Goal: Information Seeking & Learning: Check status

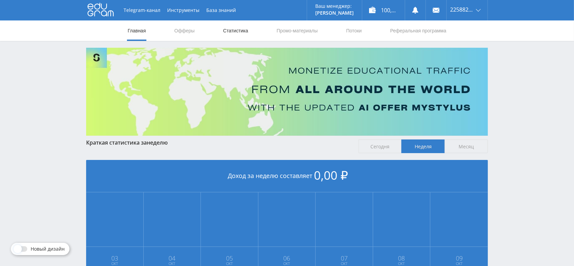
click at [234, 31] on link "Статистика" at bounding box center [235, 30] width 27 height 20
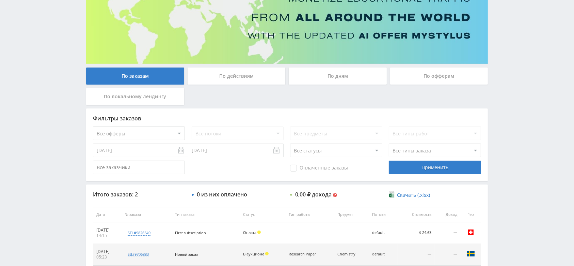
scroll to position [62, 0]
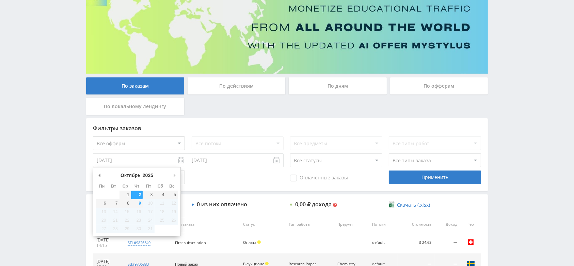
click at [151, 154] on input "02.10.2025" at bounding box center [140, 160] width 95 height 14
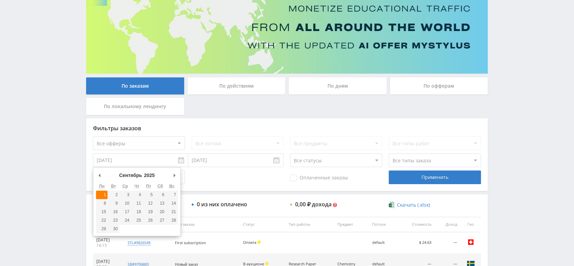
type input "01.09.2025"
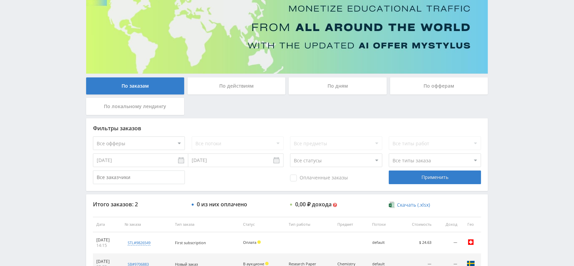
click at [215, 159] on input "09.10.2025" at bounding box center [235, 160] width 95 height 14
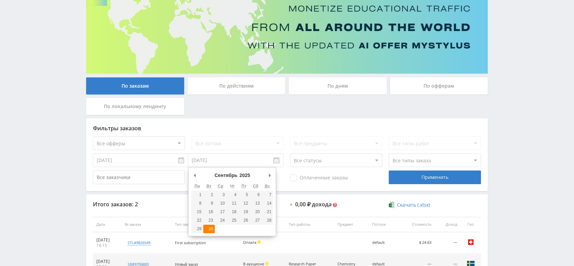
type input "30.09.2025"
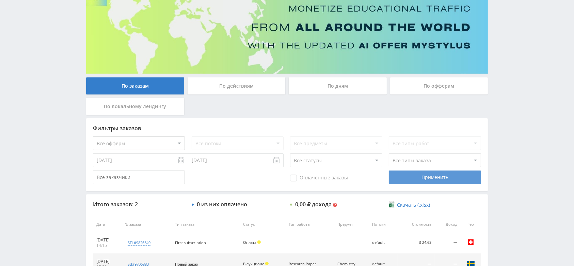
click at [412, 174] on div "Применить" at bounding box center [435, 177] width 92 height 14
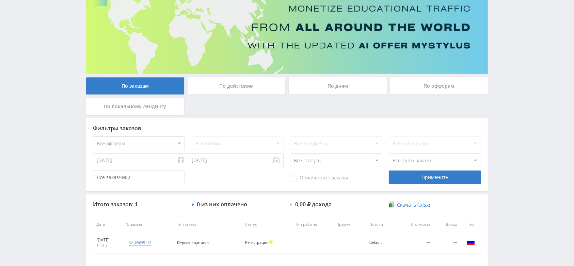
scroll to position [99, 0]
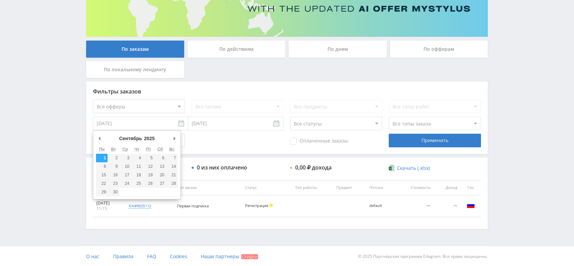
click at [184, 125] on input "01.09.2025" at bounding box center [140, 123] width 95 height 14
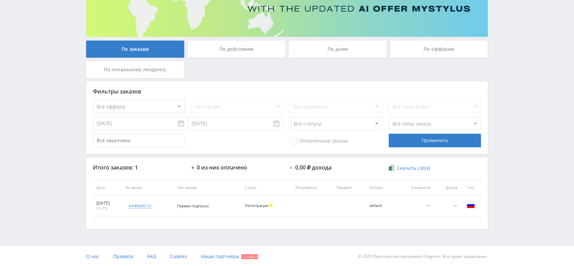
click at [256, 154] on div "Фильтры заказов Все офферы MyStylus MyStylus - Revshare Кэмп Studybay Автор24 S…" at bounding box center [287, 154] width 402 height 147
click at [419, 41] on div "По офферам" at bounding box center [439, 49] width 98 height 17
click at [0, 0] on input "По офферам" at bounding box center [0, 0] width 0 height 0
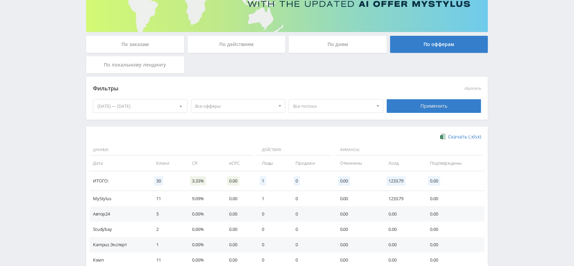
scroll to position [101, 0]
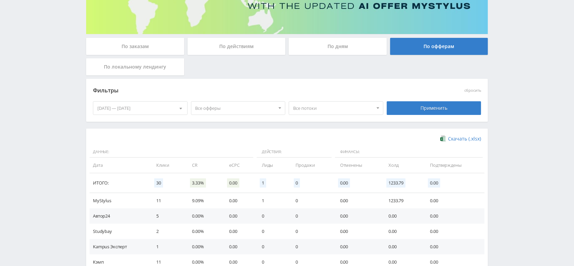
click at [158, 108] on div "03.10.2025 — 09.10.2025" at bounding box center [140, 107] width 94 height 13
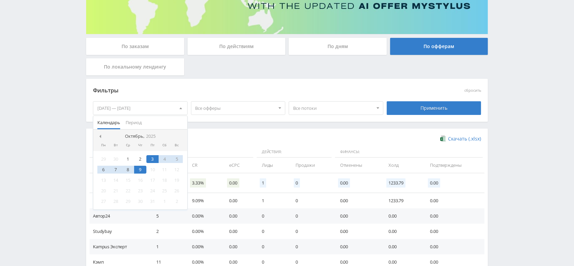
click at [100, 132] on nav "Октябрь, 2025" at bounding box center [140, 136] width 94 height 14
click at [100, 136] on span at bounding box center [99, 135] width 3 height 3
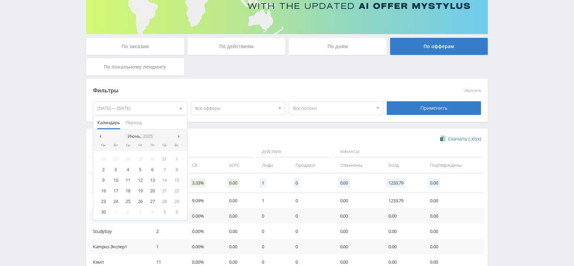
click at [148, 134] on nav "Июнь, 2025" at bounding box center [140, 136] width 94 height 14
click at [148, 134] on icon "2025" at bounding box center [148, 135] width 10 height 5
click at [111, 153] on div "Янв" at bounding box center [111, 151] width 29 height 8
click at [150, 134] on icon "2025" at bounding box center [150, 135] width 10 height 5
click at [117, 192] on div "Окт" at bounding box center [111, 190] width 29 height 8
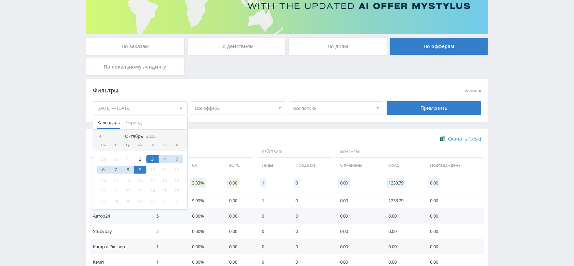
click at [114, 107] on div "03.10.2025 — 09.10.2025" at bounding box center [140, 107] width 94 height 13
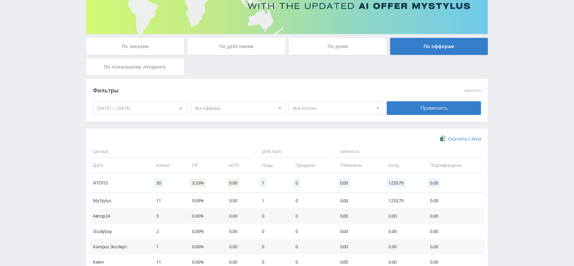
click at [114, 106] on div "03.10.2025 — 09.10.2025" at bounding box center [140, 107] width 94 height 13
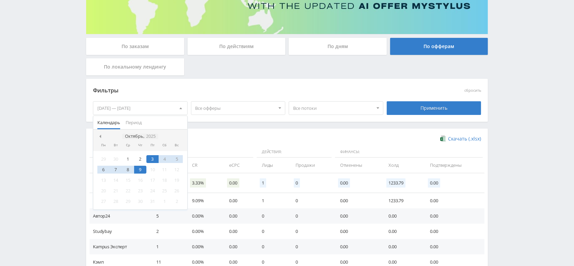
click at [151, 135] on icon "2025" at bounding box center [151, 135] width 10 height 5
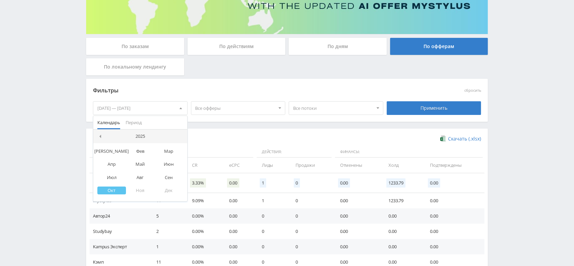
click at [138, 139] on nav "2025" at bounding box center [140, 136] width 94 height 14
click at [134, 136] on div "2025" at bounding box center [140, 135] width 15 height 5
click at [129, 150] on div "2020" at bounding box center [129, 151] width 21 height 8
click at [109, 149] on div "Янв" at bounding box center [111, 151] width 29 height 8
click at [125, 158] on div "1" at bounding box center [128, 159] width 12 height 8
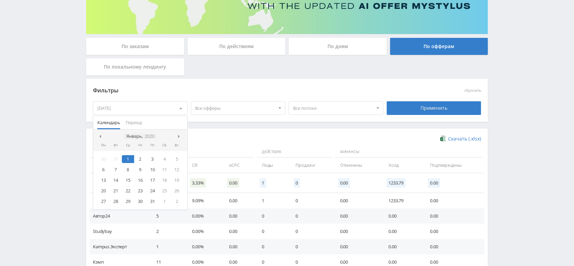
click at [146, 135] on icon "2020" at bounding box center [150, 135] width 10 height 5
click at [144, 136] on div "2020" at bounding box center [140, 135] width 15 height 5
click at [151, 170] on div "2025" at bounding box center [150, 168] width 21 height 8
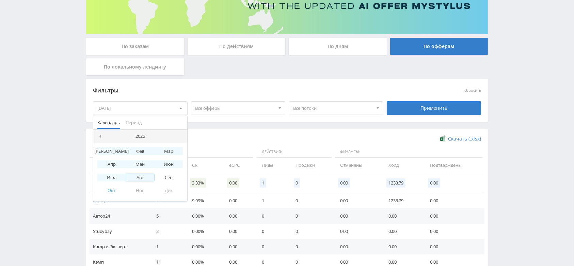
click at [139, 176] on div "Авг" at bounding box center [140, 177] width 29 height 8
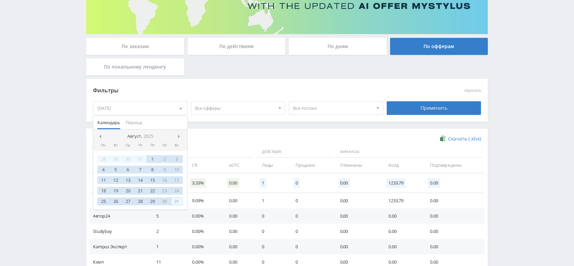
click at [180, 201] on div "31" at bounding box center [177, 201] width 12 height 8
click at [446, 107] on div "Применить" at bounding box center [434, 108] width 95 height 14
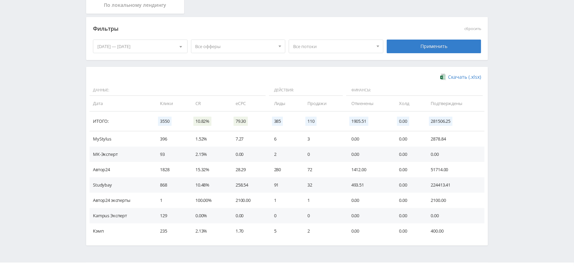
scroll to position [162, 0]
click at [173, 51] on div "01.01.2020 — 31.08.2025" at bounding box center [140, 47] width 94 height 13
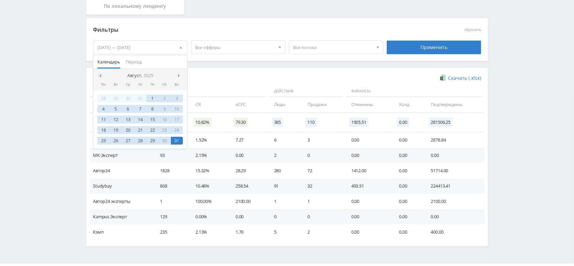
click at [101, 75] on div at bounding box center [99, 75] width 5 height 5
click at [98, 74] on span at bounding box center [99, 75] width 3 height 3
click at [177, 97] on div "1" at bounding box center [177, 98] width 12 height 8
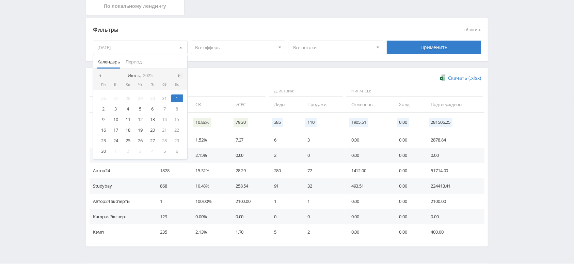
click at [179, 74] on span at bounding box center [179, 75] width 3 height 3
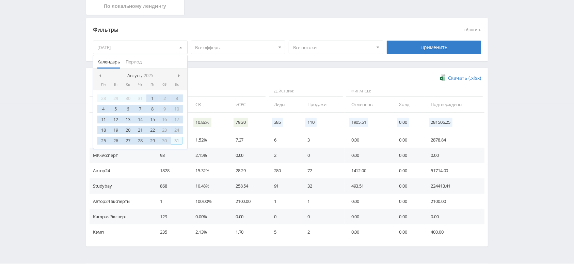
click at [176, 139] on div "31" at bounding box center [177, 141] width 12 height 8
click at [415, 49] on div "Применить" at bounding box center [434, 48] width 95 height 14
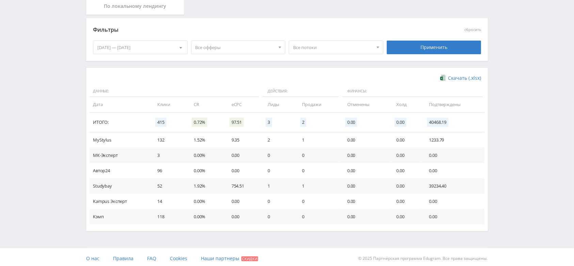
scroll to position [164, 0]
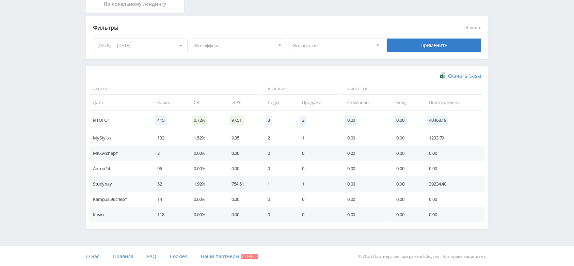
click at [167, 45] on div "01.06.2025 — 31.08.2025" at bounding box center [140, 45] width 94 height 13
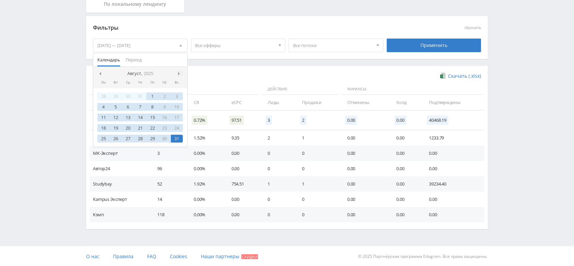
click at [180, 74] on span at bounding box center [179, 73] width 3 height 3
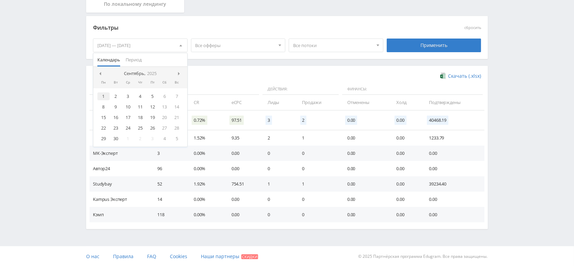
click at [102, 92] on div "1" at bounding box center [103, 96] width 12 height 8
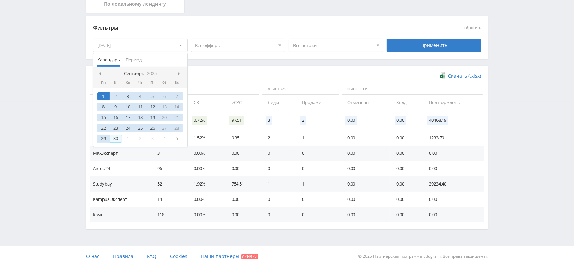
click at [115, 135] on div "30" at bounding box center [116, 138] width 12 height 8
click at [428, 43] on div "Применить" at bounding box center [434, 45] width 95 height 14
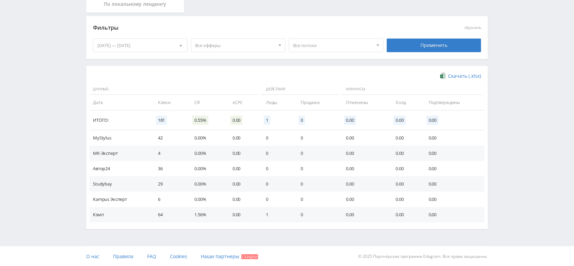
scroll to position [164, 0]
click at [165, 44] on div "01.09.2025 — 30.09.2025" at bounding box center [140, 45] width 94 height 13
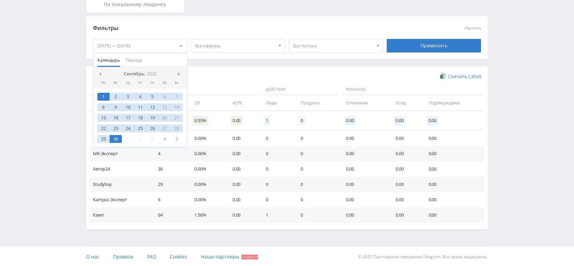
click at [179, 72] on span at bounding box center [179, 73] width 3 height 3
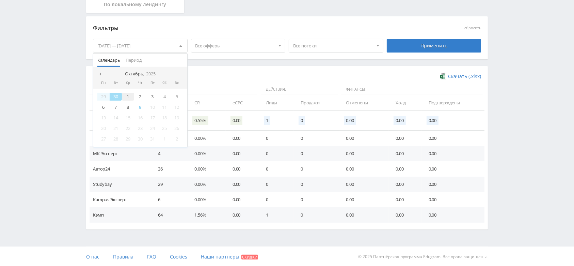
click at [128, 94] on div "1" at bounding box center [128, 97] width 12 height 8
click at [139, 108] on div "9" at bounding box center [140, 107] width 12 height 8
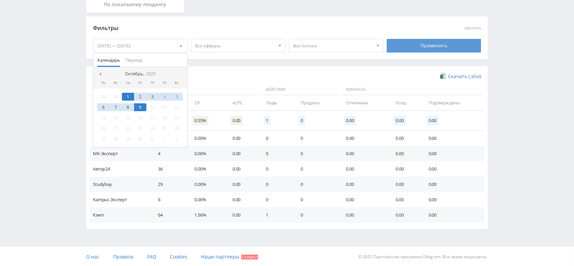
click at [403, 48] on div "Применить" at bounding box center [434, 46] width 95 height 14
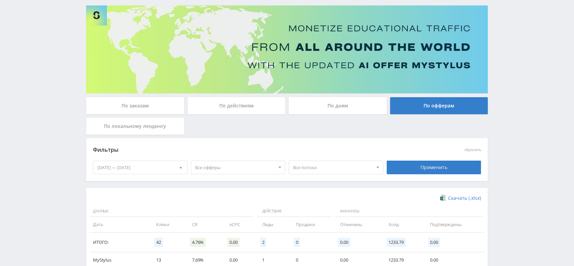
scroll to position [0, 0]
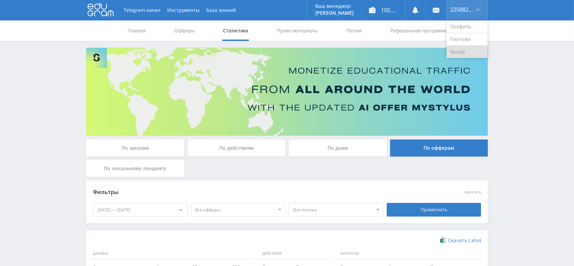
click at [452, 52] on link "Выход" at bounding box center [467, 52] width 41 height 12
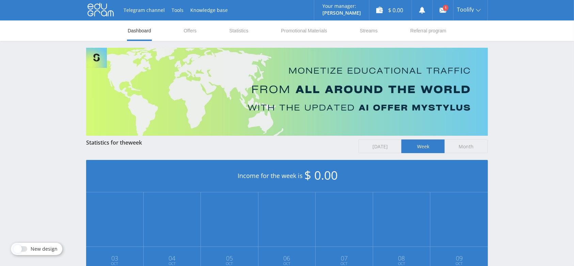
click at [498, 130] on div "Telegram channel Tools Knowledge base Your manager: Valeria Valeria Online @val…" at bounding box center [287, 202] width 574 height 404
click at [240, 29] on link "Statistics" at bounding box center [238, 30] width 20 height 20
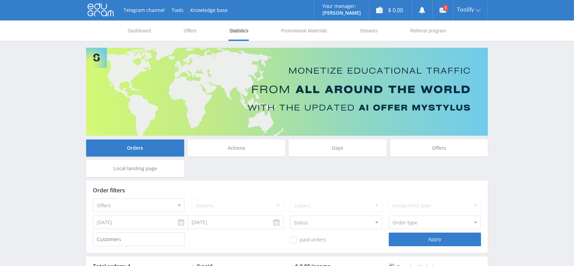
click at [452, 147] on div "Offers" at bounding box center [439, 147] width 98 height 17
click at [0, 0] on input "Offers" at bounding box center [0, 0] width 0 height 0
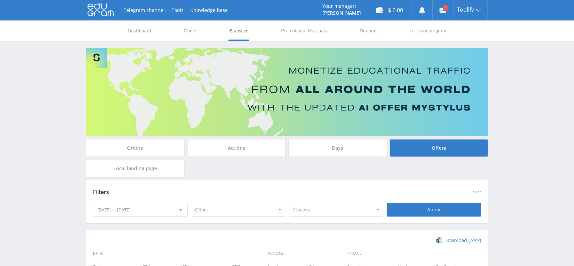
scroll to position [87, 0]
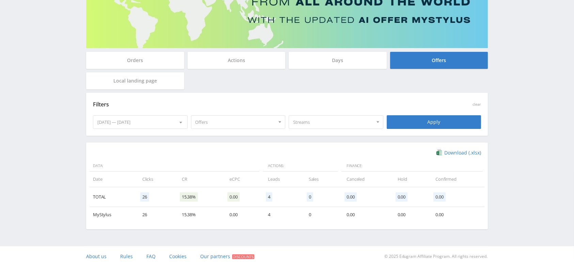
click at [163, 121] on div "10.03.2025 — 10.09.2025" at bounding box center [140, 121] width 94 height 13
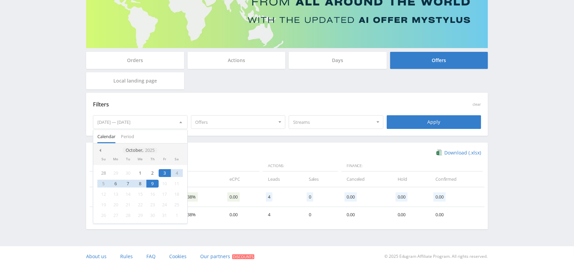
click at [150, 148] on icon "2025" at bounding box center [150, 149] width 10 height 5
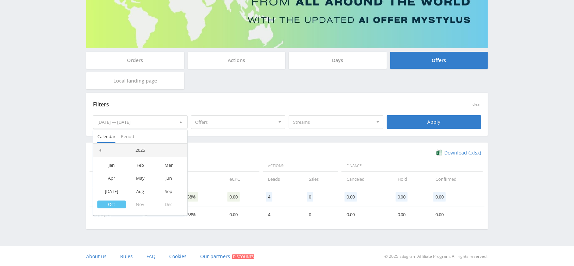
click at [140, 152] on nav "2025" at bounding box center [140, 150] width 94 height 14
click at [145, 146] on nav "2025" at bounding box center [140, 150] width 94 height 14
click at [138, 151] on div "2025" at bounding box center [140, 149] width 15 height 5
click at [131, 182] on div "2024" at bounding box center [129, 182] width 21 height 8
click at [166, 206] on div "Dec" at bounding box center [169, 204] width 29 height 8
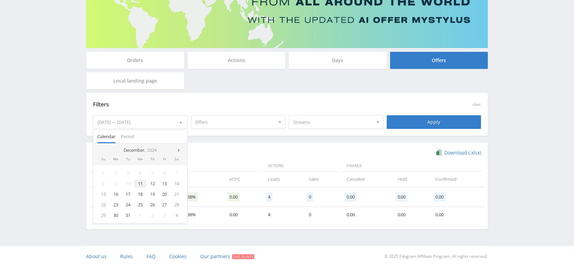
click at [138, 183] on div "11" at bounding box center [140, 183] width 12 height 8
click at [151, 150] on icon "2024" at bounding box center [152, 149] width 10 height 5
click at [144, 151] on div "2024" at bounding box center [140, 149] width 15 height 5
click at [153, 182] on div "2025" at bounding box center [150, 182] width 21 height 8
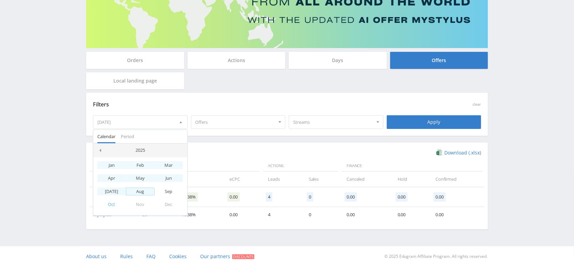
click at [144, 190] on div "Aug" at bounding box center [140, 191] width 29 height 8
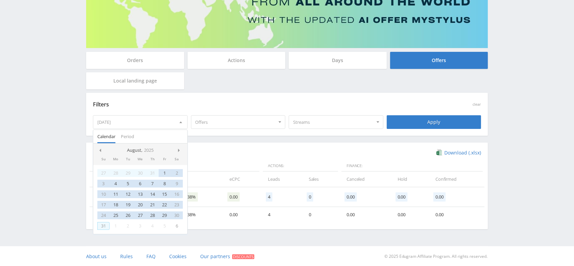
click at [104, 227] on div "31" at bounding box center [103, 226] width 12 height 8
click at [426, 121] on div "Apply" at bounding box center [434, 122] width 95 height 14
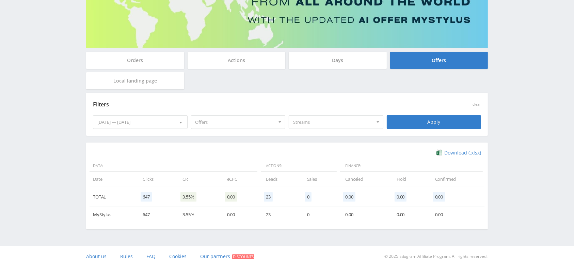
click at [139, 122] on div "12.11.2024 — 08.31.2025" at bounding box center [140, 121] width 94 height 13
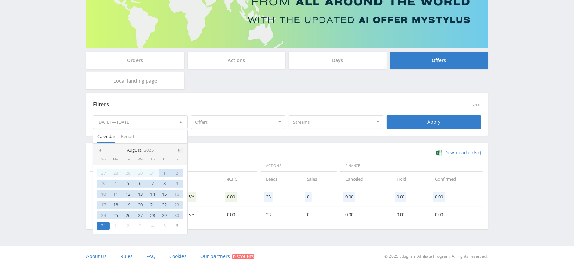
click at [180, 150] on span at bounding box center [179, 149] width 3 height 3
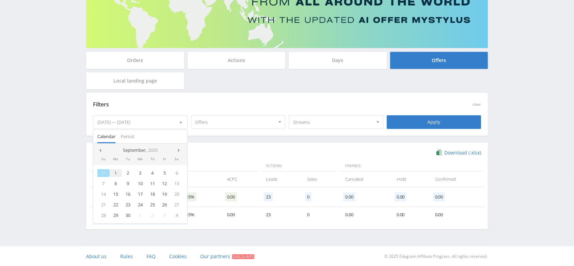
click at [113, 172] on div "1" at bounding box center [116, 173] width 12 height 8
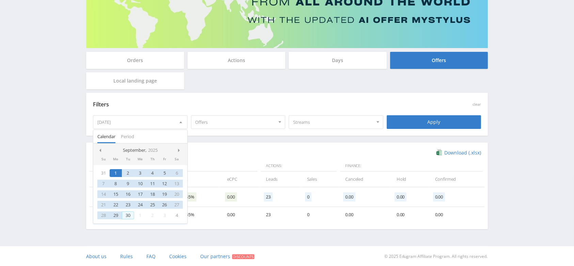
click at [127, 214] on div "30" at bounding box center [128, 215] width 12 height 8
click at [438, 116] on div "Apply" at bounding box center [434, 122] width 95 height 14
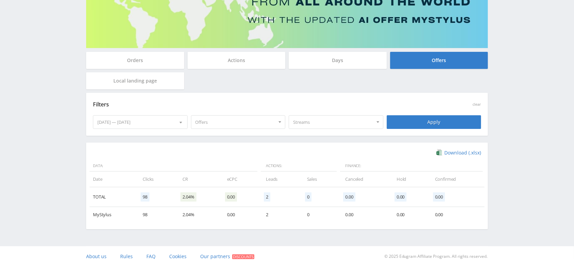
click at [160, 126] on div "09.01.2025 — 09.30.2025" at bounding box center [140, 121] width 94 height 13
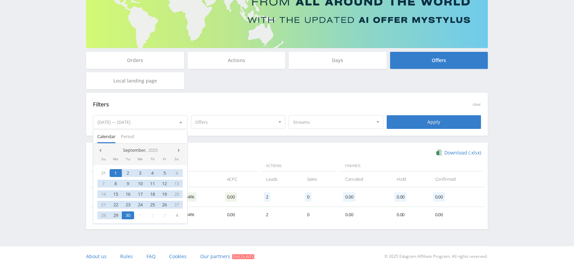
click at [94, 145] on nav "September, 2025" at bounding box center [140, 150] width 94 height 14
click at [100, 148] on div at bounding box center [99, 149] width 5 height 5
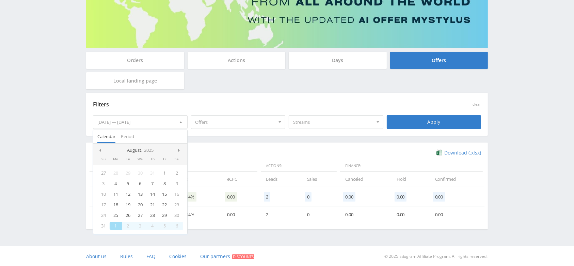
click at [100, 148] on span at bounding box center [99, 149] width 3 height 3
click at [179, 150] on span at bounding box center [179, 149] width 3 height 3
click at [101, 147] on div at bounding box center [99, 149] width 5 height 5
click at [180, 149] on span at bounding box center [179, 149] width 3 height 3
click at [164, 171] on div "1" at bounding box center [165, 173] width 12 height 8
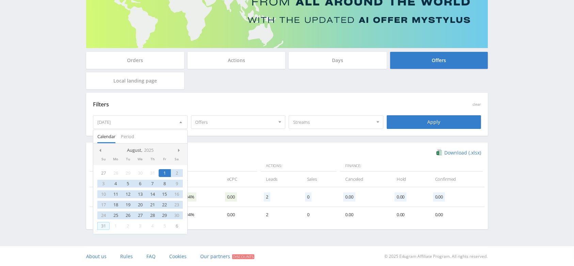
click at [103, 223] on div "31" at bounding box center [103, 226] width 12 height 8
click at [407, 116] on div "Apply" at bounding box center [434, 122] width 95 height 14
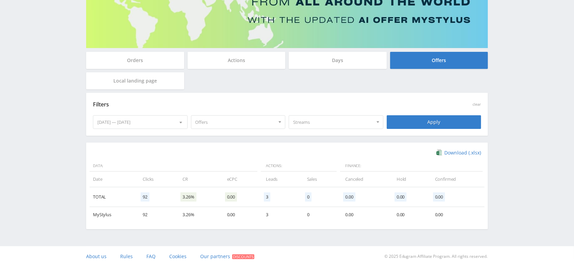
click at [144, 121] on div "08.01.2025 — 08.31.2025" at bounding box center [140, 121] width 94 height 13
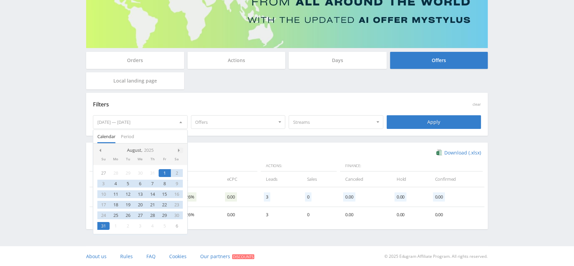
click at [180, 147] on div at bounding box center [180, 149] width 5 height 5
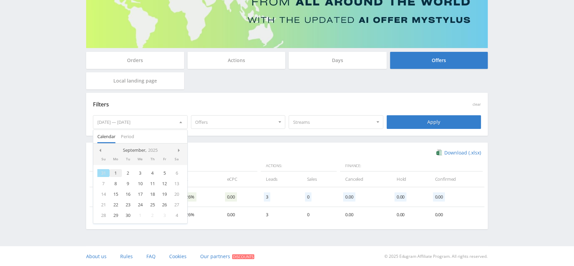
click at [115, 174] on div "1" at bounding box center [116, 173] width 12 height 8
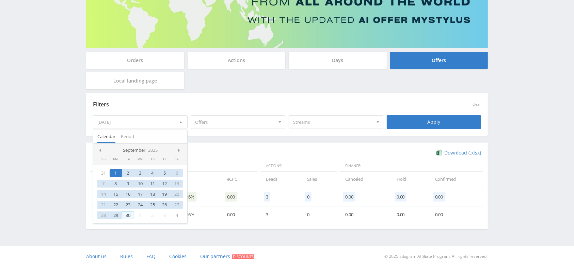
click at [128, 214] on div "30" at bounding box center [128, 215] width 12 height 8
click at [440, 116] on div "Apply" at bounding box center [434, 122] width 95 height 14
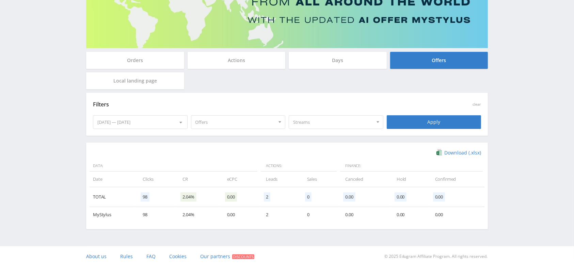
click at [163, 124] on div "09.01.2025 — 09.30.2025" at bounding box center [140, 121] width 94 height 13
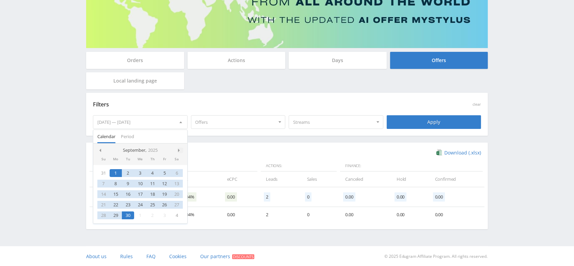
click at [178, 148] on span at bounding box center [179, 149] width 3 height 3
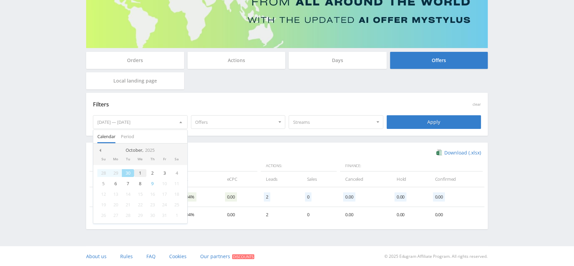
click at [140, 173] on div "1" at bounding box center [140, 173] width 12 height 8
click at [150, 184] on div "9" at bounding box center [152, 183] width 12 height 8
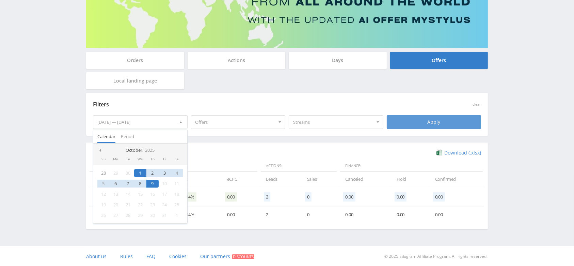
click at [448, 120] on div "Apply" at bounding box center [434, 122] width 95 height 14
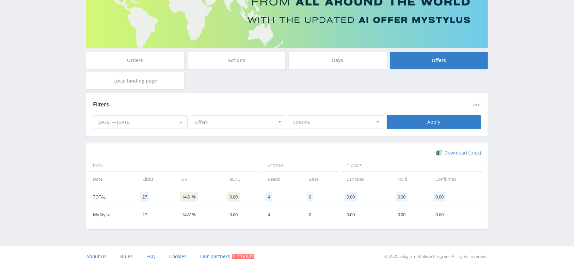
click at [133, 121] on div "10.01.2025 — 10.09.2025" at bounding box center [140, 121] width 94 height 13
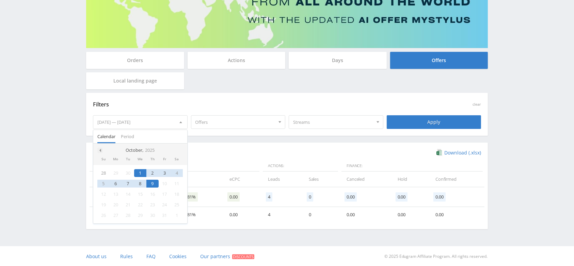
click at [103, 151] on nav "October, 2025" at bounding box center [140, 150] width 94 height 14
drag, startPoint x: 103, startPoint y: 151, endPoint x: 150, endPoint y: 147, distance: 47.5
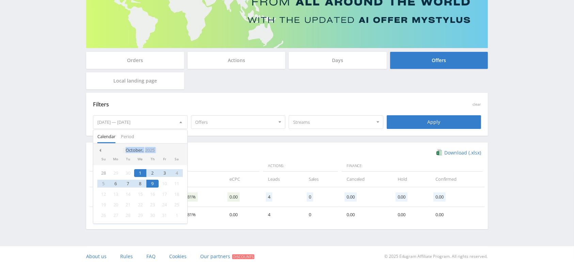
click at [150, 147] on nav "October, 2025" at bounding box center [140, 150] width 94 height 14
click at [150, 147] on icon "2025" at bounding box center [150, 149] width 10 height 5
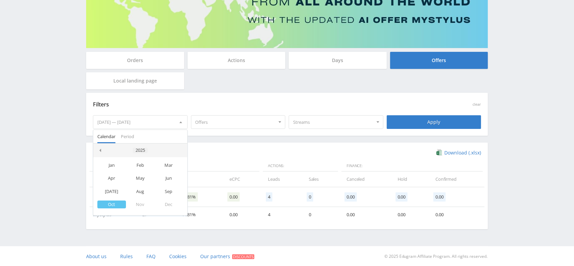
click at [136, 151] on div "2025" at bounding box center [140, 149] width 15 height 5
click at [129, 180] on div "2024" at bounding box center [129, 182] width 21 height 8
click at [167, 201] on div "Dec" at bounding box center [169, 204] width 29 height 8
click at [139, 185] on div "11" at bounding box center [140, 183] width 12 height 8
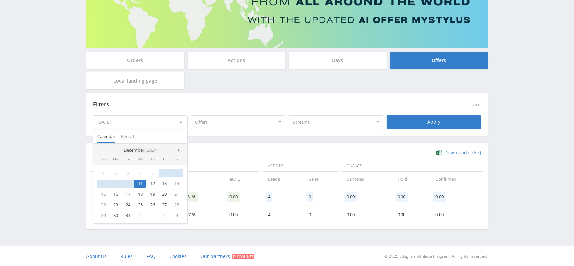
click at [151, 150] on icon "2024" at bounding box center [152, 149] width 10 height 5
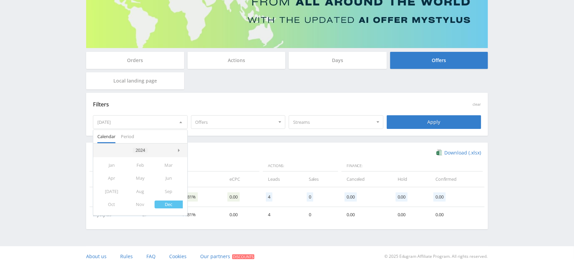
click at [142, 151] on div "2024" at bounding box center [140, 149] width 15 height 5
click at [153, 182] on div "2025" at bounding box center [150, 182] width 21 height 8
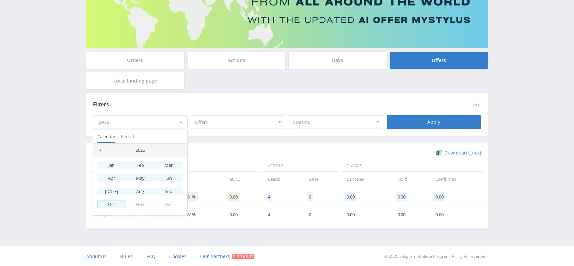
click at [105, 205] on div "Oct" at bounding box center [111, 204] width 29 height 8
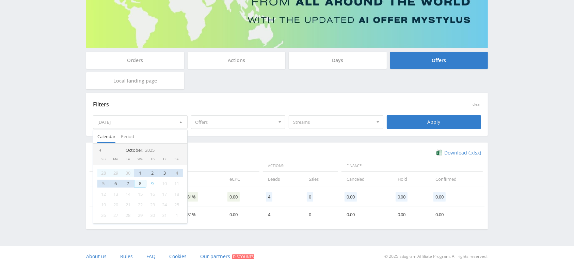
click at [141, 182] on div "8" at bounding box center [140, 183] width 12 height 8
click at [425, 115] on div "Apply" at bounding box center [434, 122] width 95 height 14
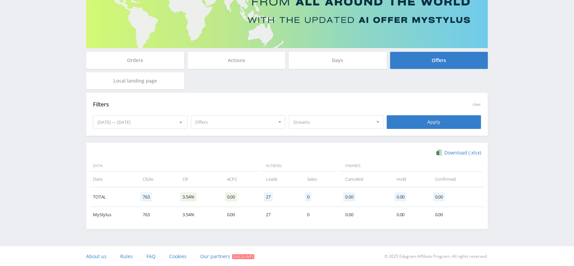
scroll to position [0, 0]
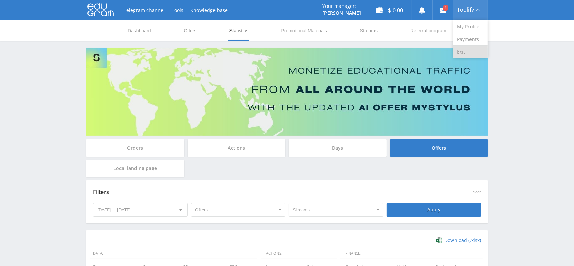
click at [472, 53] on link "Exit" at bounding box center [470, 52] width 34 height 12
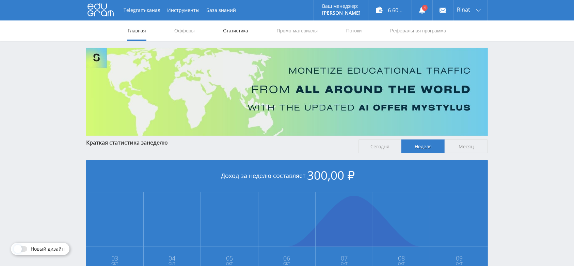
click at [236, 31] on link "Статистика" at bounding box center [235, 30] width 27 height 20
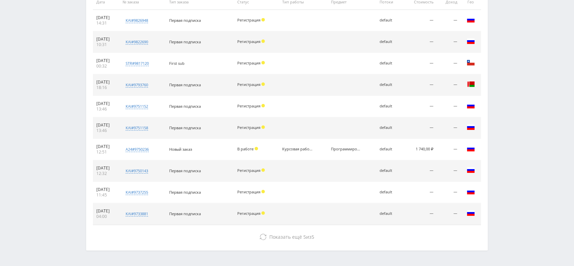
scroll to position [305, 0]
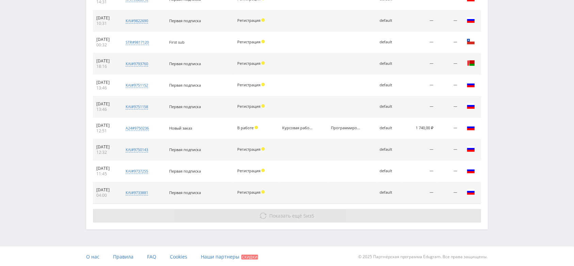
click at [285, 219] on button "Показать ещё 5 из 5" at bounding box center [287, 216] width 388 height 14
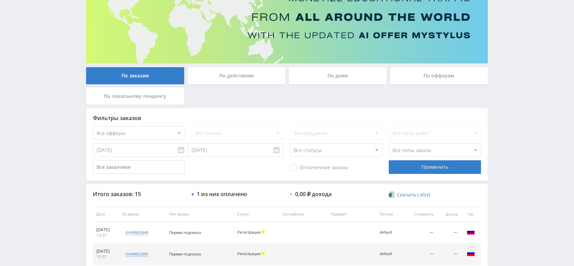
scroll to position [75, 0]
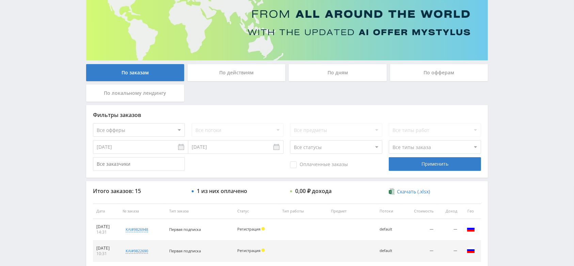
click at [399, 71] on div "По офферам" at bounding box center [439, 72] width 98 height 17
click at [0, 0] on input "По офферам" at bounding box center [0, 0] width 0 height 0
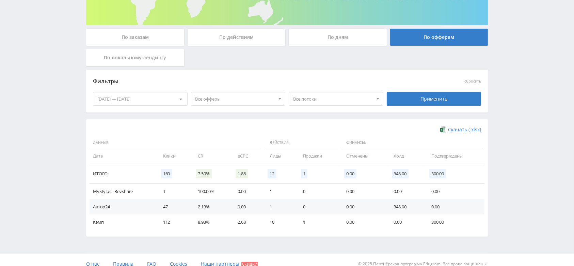
scroll to position [111, 0]
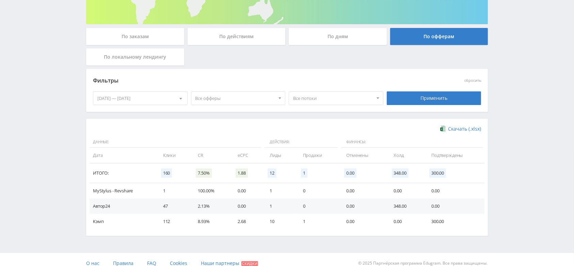
click at [166, 101] on div "[DATE] — [DATE]" at bounding box center [140, 98] width 94 height 13
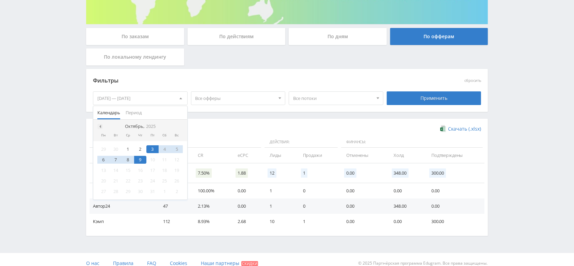
click at [99, 126] on span at bounding box center [99, 126] width 3 height 3
click at [101, 148] on div "1" at bounding box center [103, 149] width 12 height 8
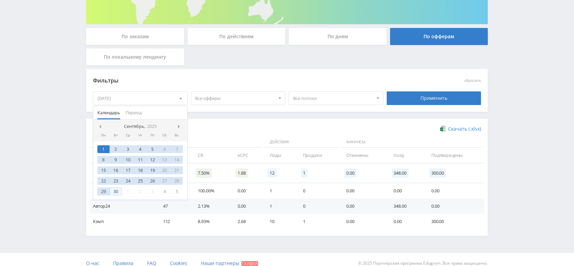
click at [115, 190] on div "30" at bounding box center [116, 191] width 12 height 8
click at [445, 97] on div "Применить" at bounding box center [434, 98] width 95 height 14
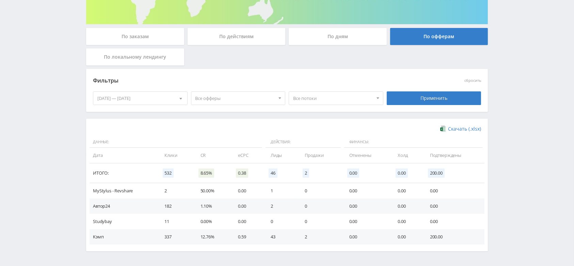
click at [172, 94] on div "[DATE] — [DATE]" at bounding box center [140, 98] width 94 height 13
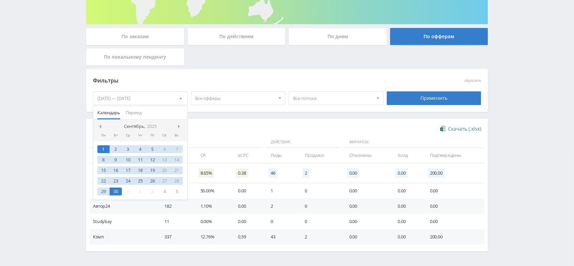
click at [100, 125] on span at bounding box center [99, 126] width 3 height 3
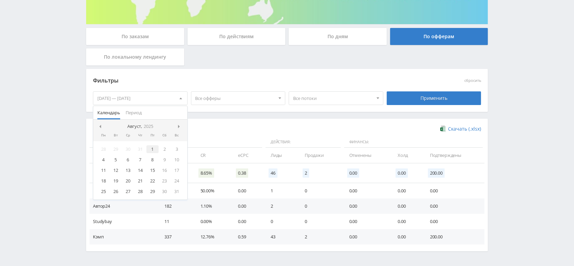
click at [148, 148] on div "1" at bounding box center [152, 149] width 12 height 8
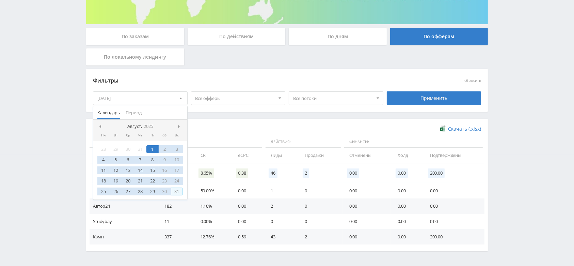
click at [176, 192] on div "31" at bounding box center [177, 191] width 12 height 8
click at [427, 98] on div "Применить" at bounding box center [434, 98] width 95 height 14
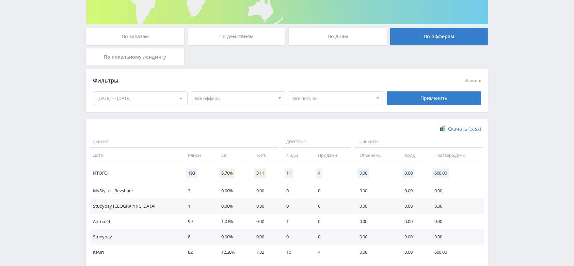
scroll to position [149, 0]
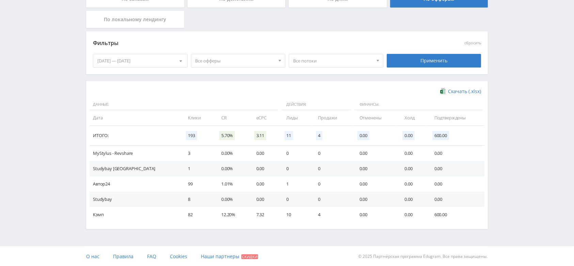
click at [160, 54] on div "01.08.2025 — 31.08.2025" at bounding box center [140, 60] width 94 height 13
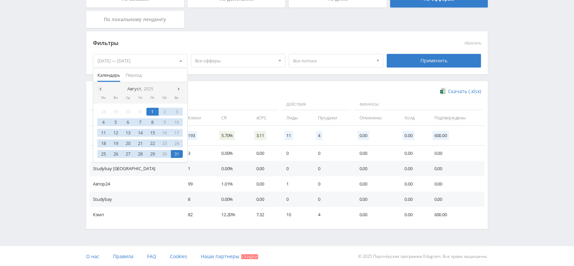
click at [98, 89] on span at bounding box center [99, 88] width 3 height 3
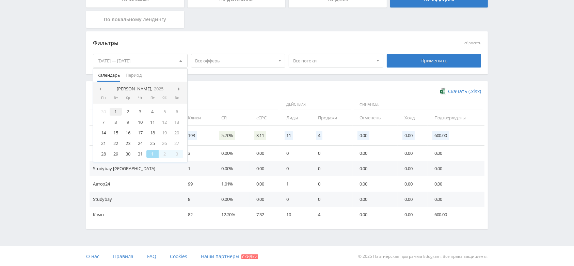
click at [113, 110] on div "1" at bounding box center [116, 112] width 12 height 8
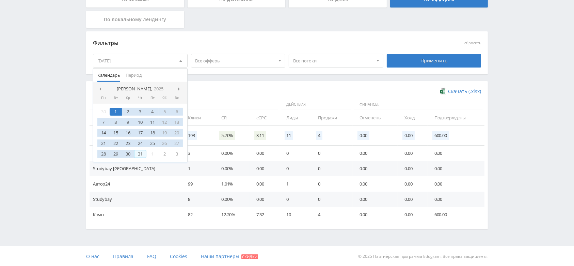
click at [140, 154] on div "31" at bounding box center [140, 154] width 12 height 8
click at [433, 56] on div "Применить" at bounding box center [434, 61] width 95 height 14
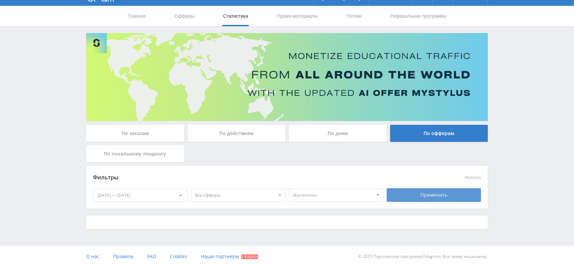
scroll to position [133, 0]
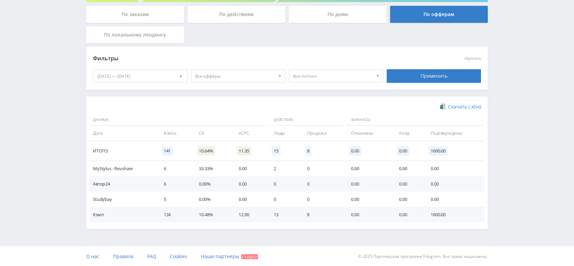
click at [141, 73] on div "01.07.2025 — 31.07.2025" at bounding box center [140, 75] width 94 height 13
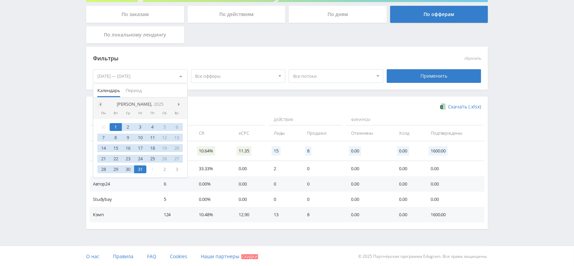
click at [101, 101] on div at bounding box center [99, 103] width 5 height 5
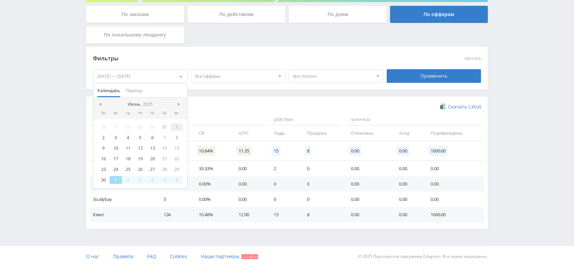
click at [175, 126] on div "1" at bounding box center [177, 127] width 12 height 8
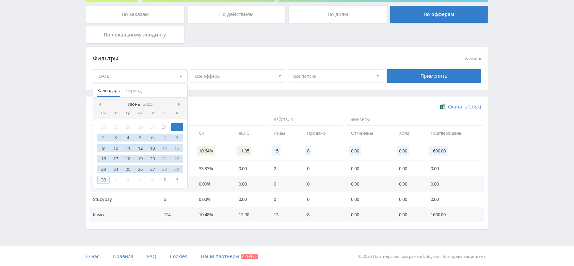
click at [98, 181] on div "30" at bounding box center [103, 180] width 12 height 8
click at [423, 77] on div "Применить" at bounding box center [434, 76] width 95 height 14
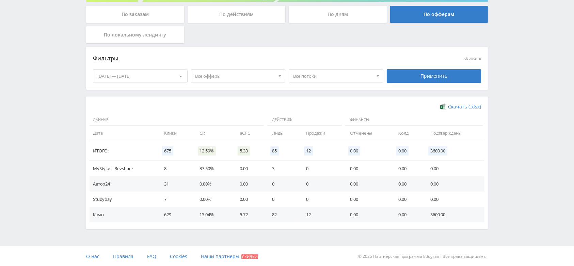
click at [156, 69] on div "01.06.2025 — 30.06.2025" at bounding box center [140, 75] width 94 height 13
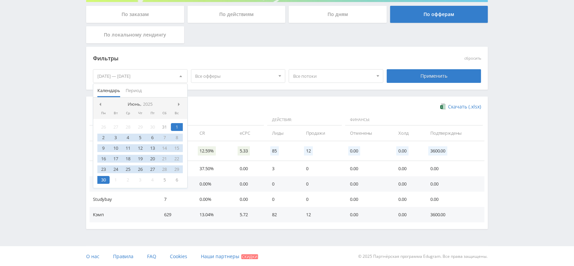
click at [177, 103] on nav "Июнь, 2025" at bounding box center [140, 104] width 94 height 14
click at [180, 102] on span at bounding box center [179, 103] width 3 height 3
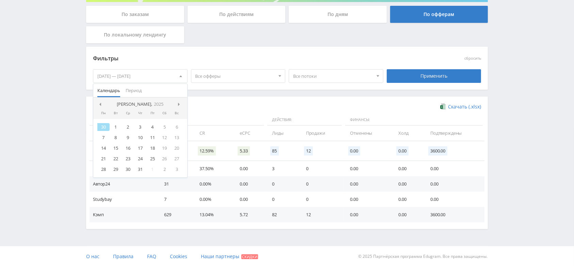
click at [180, 102] on span at bounding box center [179, 103] width 3 height 3
click at [127, 127] on div "1" at bounding box center [128, 127] width 12 height 8
click at [139, 135] on div "9" at bounding box center [140, 137] width 12 height 8
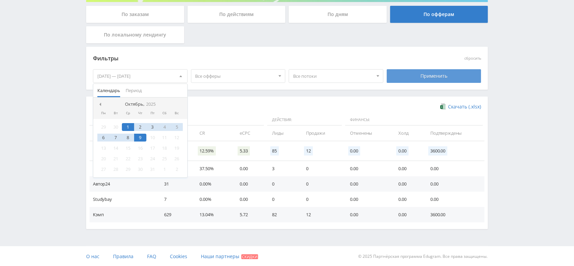
click at [417, 75] on div "Применить" at bounding box center [434, 76] width 95 height 14
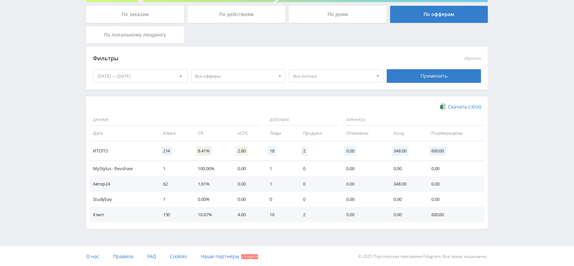
click at [167, 75] on div "01.10.2025 — 09.10.2025" at bounding box center [140, 75] width 94 height 13
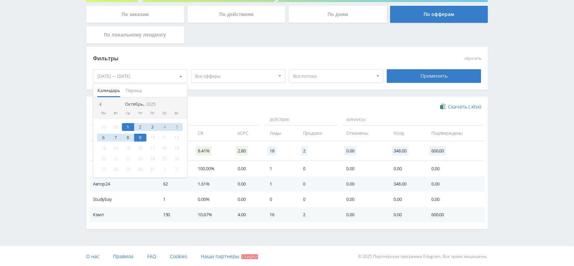
click at [98, 102] on span at bounding box center [99, 103] width 3 height 3
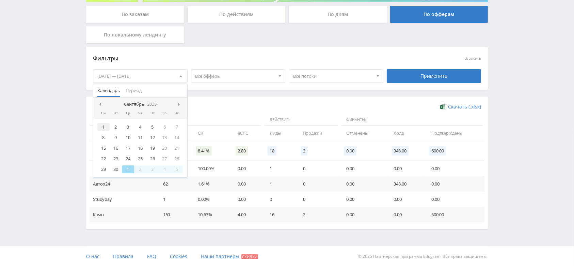
click at [103, 123] on div "1" at bounding box center [103, 127] width 12 height 8
click at [180, 102] on span at bounding box center [179, 103] width 3 height 3
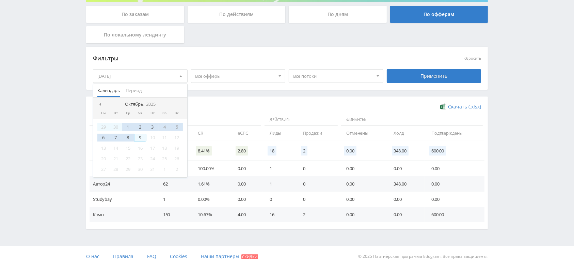
click at [140, 134] on div "9" at bounding box center [140, 137] width 12 height 8
click at [427, 77] on div "Применить" at bounding box center [434, 76] width 95 height 14
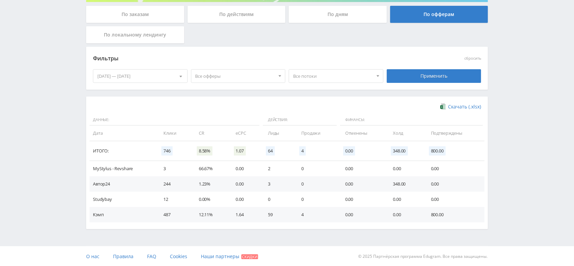
click at [140, 71] on div "01.09.2025 — 09.10.2025" at bounding box center [140, 75] width 94 height 13
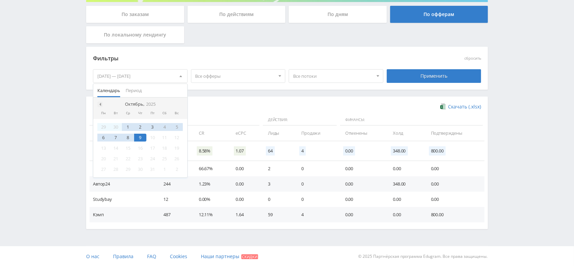
click at [101, 104] on div at bounding box center [99, 103] width 5 height 5
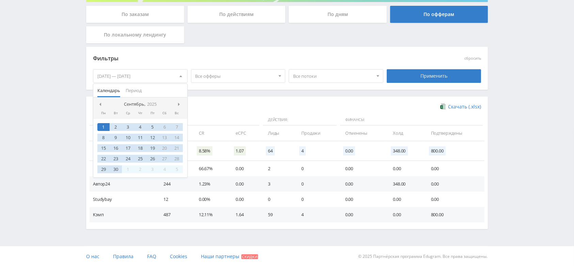
click at [101, 104] on div at bounding box center [99, 103] width 5 height 5
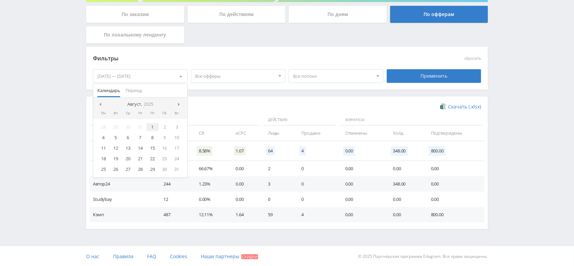
click at [154, 124] on div "1" at bounding box center [152, 127] width 12 height 8
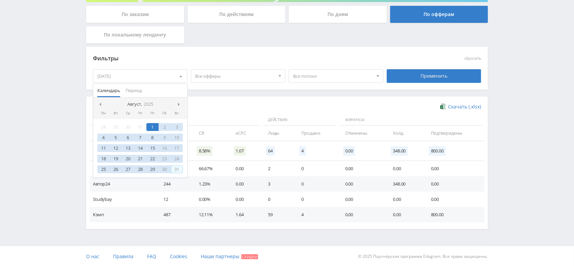
click at [175, 167] on div "31" at bounding box center [177, 169] width 12 height 8
click at [423, 72] on div "Применить" at bounding box center [434, 76] width 95 height 14
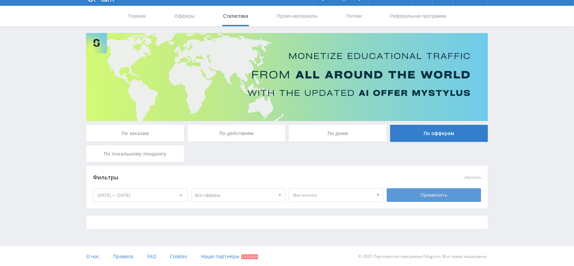
scroll to position [149, 0]
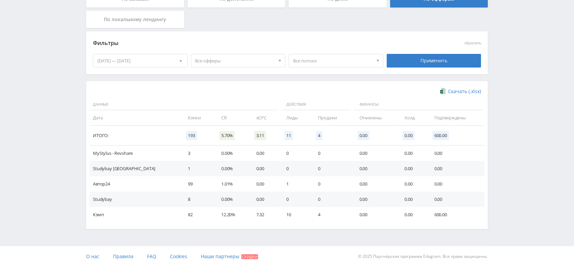
click at [174, 61] on div at bounding box center [180, 60] width 13 height 13
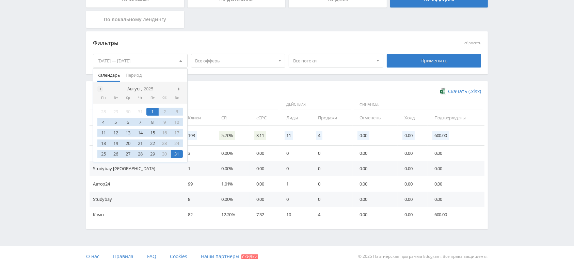
click at [100, 89] on span at bounding box center [99, 88] width 3 height 3
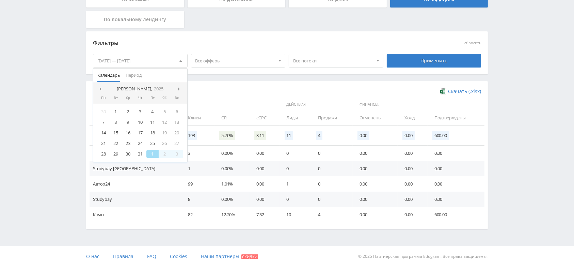
click at [100, 89] on span at bounding box center [99, 88] width 3 height 3
click at [162, 110] on div "1" at bounding box center [165, 112] width 12 height 8
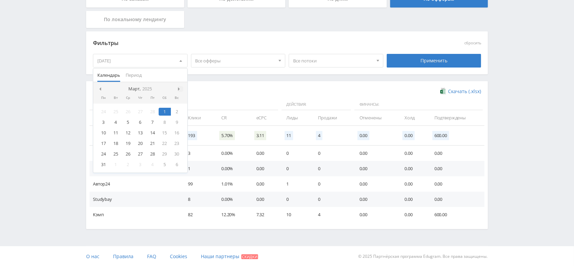
click at [180, 87] on span at bounding box center [179, 88] width 3 height 3
click at [100, 89] on span at bounding box center [99, 88] width 3 height 3
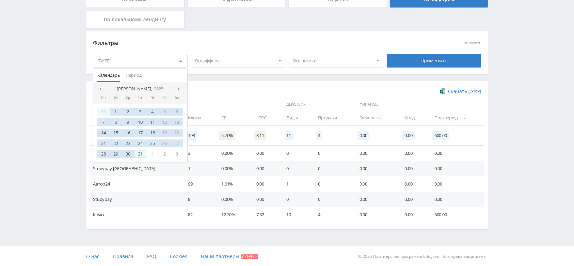
click at [140, 152] on div "31" at bounding box center [140, 154] width 12 height 8
click at [428, 61] on div "Применить" at bounding box center [434, 61] width 95 height 14
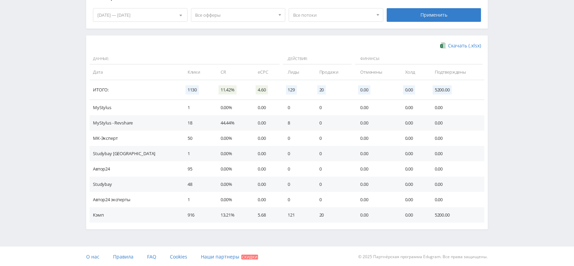
scroll to position [195, 0]
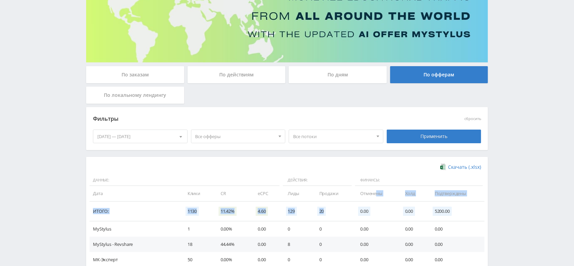
drag, startPoint x: 343, startPoint y: 202, endPoint x: 381, endPoint y: 287, distance: 93.6
click at [381, 192] on html at bounding box center [287, 60] width 574 height 266
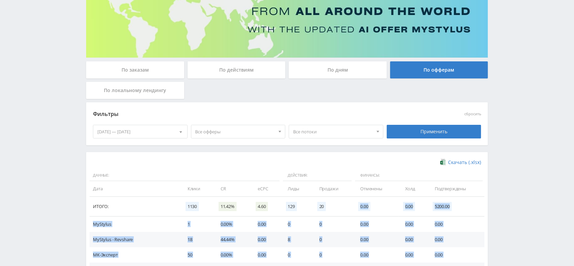
scroll to position [142, 0]
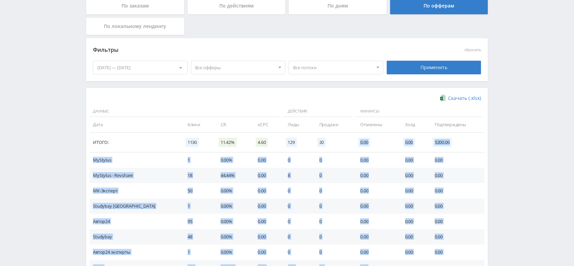
click at [320, 162] on td "0" at bounding box center [332, 159] width 41 height 15
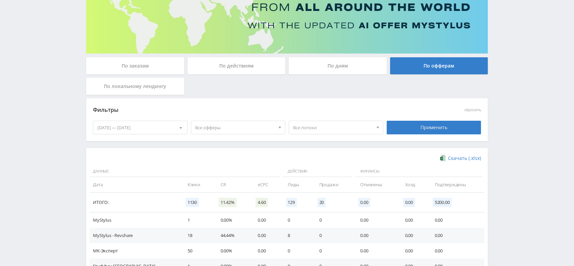
scroll to position [0, 0]
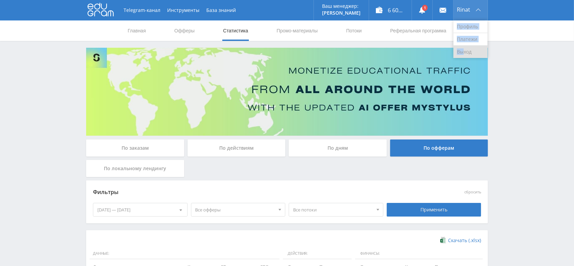
drag, startPoint x: 465, startPoint y: 15, endPoint x: 462, endPoint y: 53, distance: 38.2
click at [462, 20] on div "Rinat Профиль Платежи Выход" at bounding box center [470, 10] width 34 height 20
click at [462, 53] on link "Выход" at bounding box center [470, 52] width 34 height 12
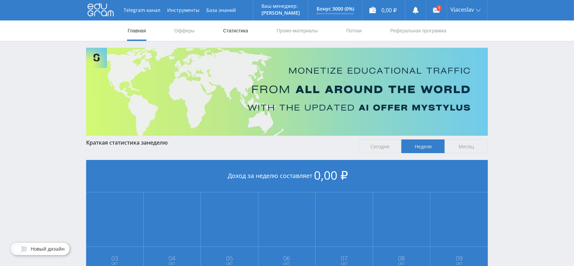
click at [242, 32] on link "Статистика" at bounding box center [235, 30] width 27 height 20
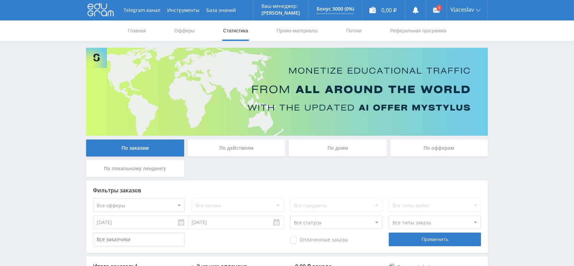
scroll to position [99, 0]
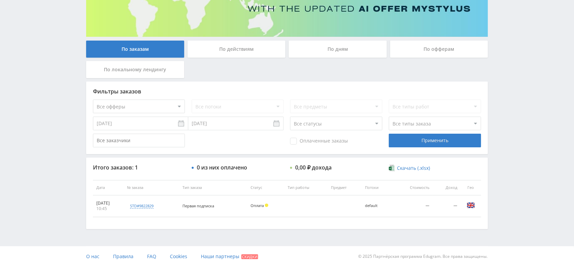
click at [411, 55] on div "По офферам" at bounding box center [439, 49] width 98 height 17
click at [0, 0] on input "По офферам" at bounding box center [0, 0] width 0 height 0
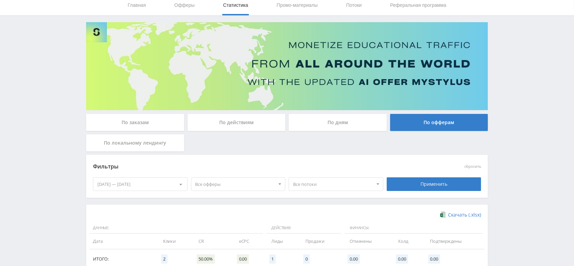
scroll to position [0, 0]
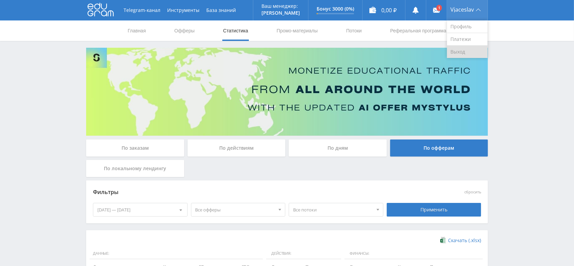
click at [453, 48] on link "Выход" at bounding box center [467, 52] width 41 height 12
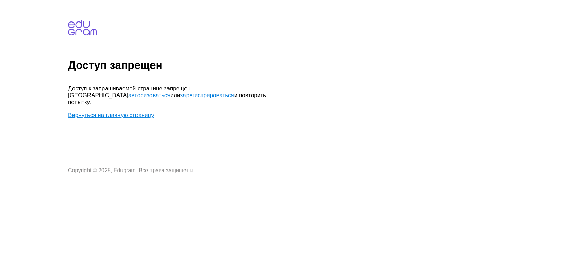
click at [135, 112] on link "Вернуться на главную страницу" at bounding box center [111, 115] width 86 height 6
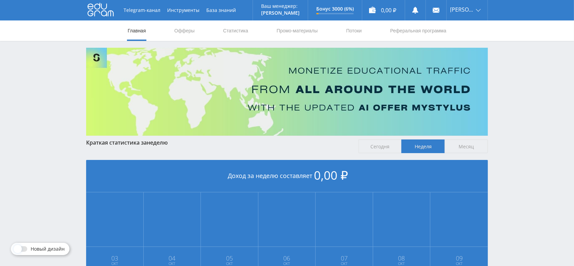
click at [32, 99] on div "Telegram-канал Инструменты База знаний Ваш менеджер: [PERSON_NAME] Online @edug…" at bounding box center [287, 202] width 574 height 404
click at [249, 34] on nav "Главная Офферы Статистика Промо-материалы Потоки Реферальная программа" at bounding box center [287, 30] width 320 height 20
click at [239, 31] on link "Статистика" at bounding box center [235, 30] width 27 height 20
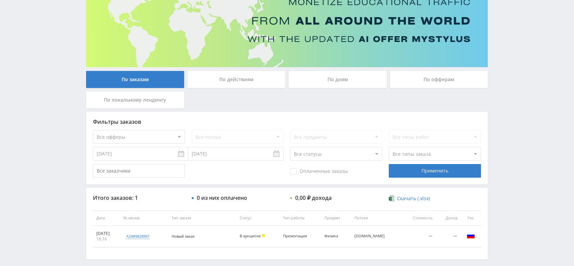
scroll to position [99, 0]
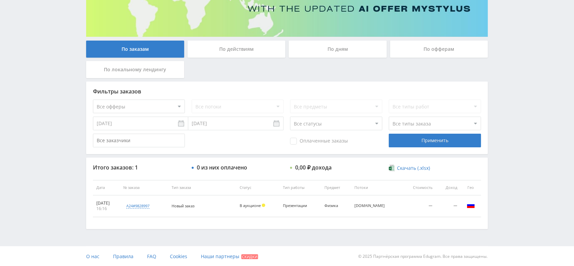
click at [160, 107] on select "Все офферы MyStylus MyStylus - Revshare Кэмп Studybay Автор24 Studybay [GEOGRAP…" at bounding box center [139, 106] width 92 height 14
click at [208, 138] on div "Оплаченные заказы Применить" at bounding box center [287, 140] width 388 height 14
click at [421, 58] on div "По офферам" at bounding box center [438, 51] width 101 height 20
click at [429, 52] on div "По офферам" at bounding box center [439, 49] width 98 height 17
click at [0, 0] on input "По офферам" at bounding box center [0, 0] width 0 height 0
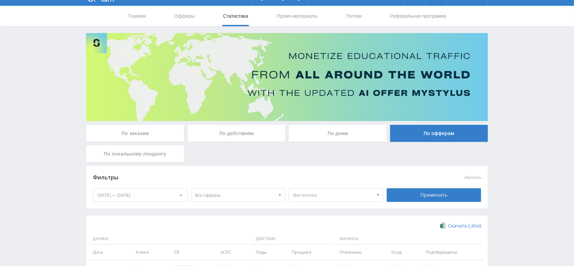
scroll to position [87, 0]
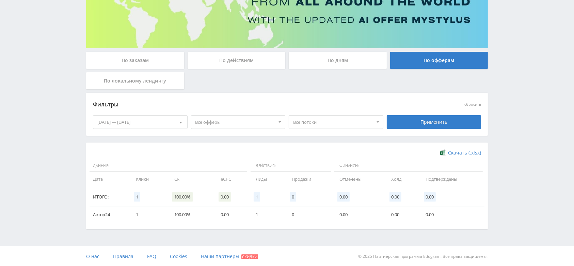
click at [158, 118] on div "[DATE] — [DATE]" at bounding box center [140, 121] width 94 height 13
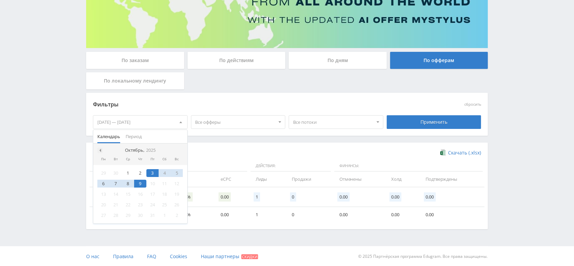
click at [101, 147] on div at bounding box center [99, 149] width 5 height 5
click at [102, 171] on div "1" at bounding box center [103, 173] width 12 height 8
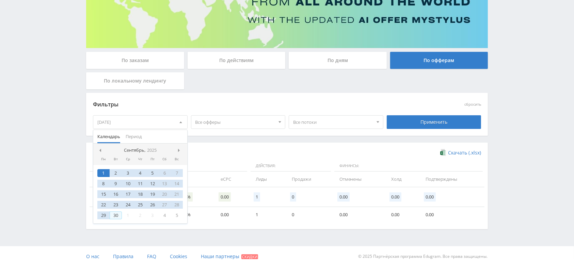
click at [114, 216] on div "30" at bounding box center [116, 215] width 12 height 8
click at [434, 123] on div "Применить" at bounding box center [434, 122] width 95 height 14
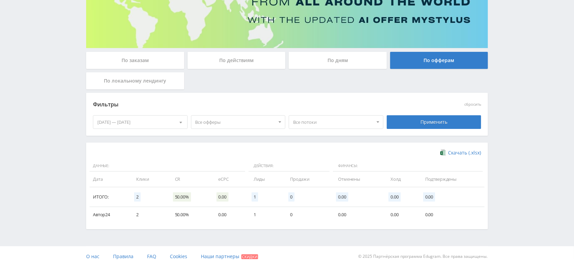
click at [158, 124] on div "[DATE] — [DATE]" at bounding box center [140, 121] width 94 height 13
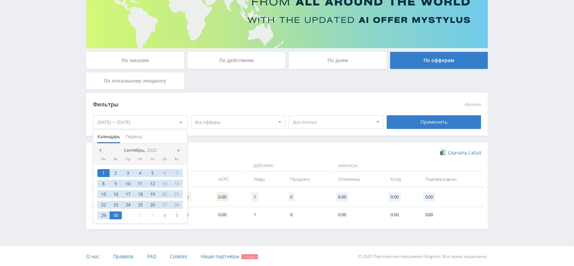
click at [100, 148] on span at bounding box center [99, 149] width 3 height 3
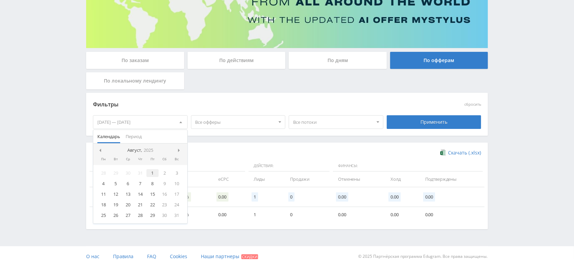
click at [153, 171] on div "1" at bounding box center [152, 173] width 12 height 8
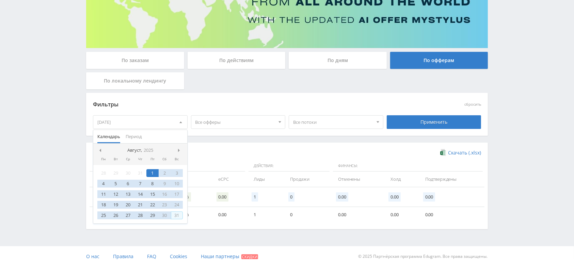
click at [177, 211] on div "31" at bounding box center [177, 215] width 12 height 8
click at [421, 123] on div "Применить" at bounding box center [434, 122] width 95 height 14
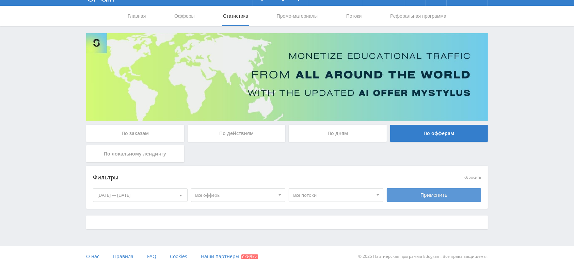
scroll to position [21, 0]
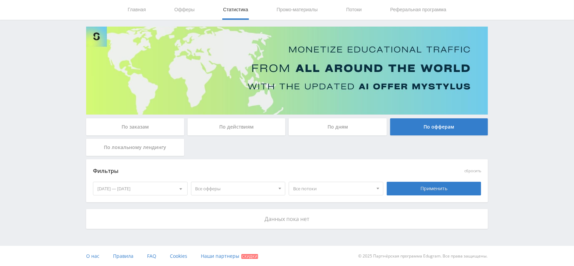
click at [152, 183] on div "[DATE] — [DATE]" at bounding box center [140, 188] width 94 height 13
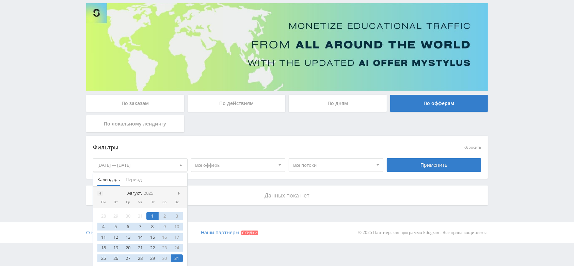
click at [98, 191] on span at bounding box center [99, 192] width 3 height 3
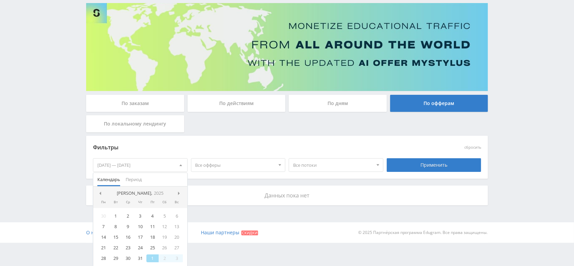
click at [98, 191] on span at bounding box center [99, 192] width 3 height 3
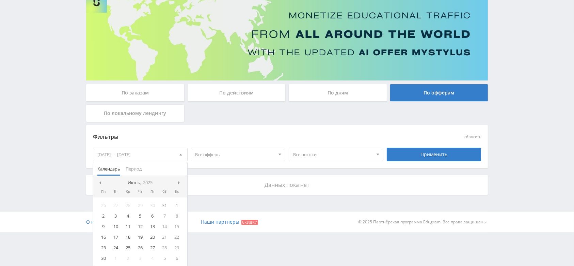
click at [98, 191] on div "Пн" at bounding box center [103, 191] width 12 height 4
click at [99, 181] on span at bounding box center [99, 182] width 3 height 3
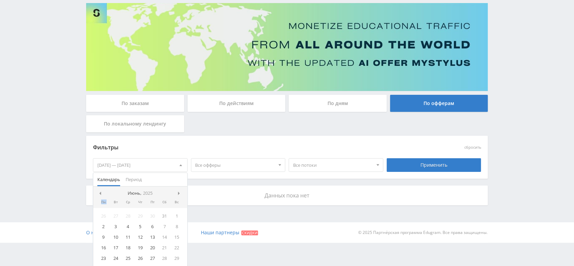
click at [99, 181] on span "Календарь" at bounding box center [108, 179] width 23 height 13
click at [100, 191] on span at bounding box center [99, 192] width 3 height 3
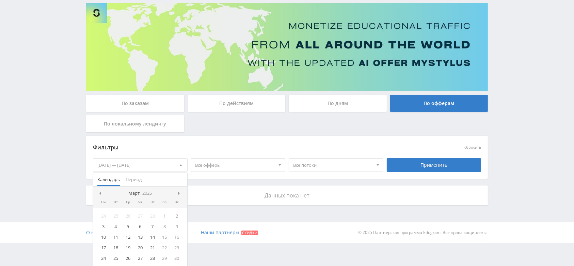
click at [100, 191] on span at bounding box center [99, 192] width 3 height 3
click at [127, 215] on div "1" at bounding box center [128, 216] width 12 height 8
click at [181, 191] on div at bounding box center [180, 192] width 5 height 5
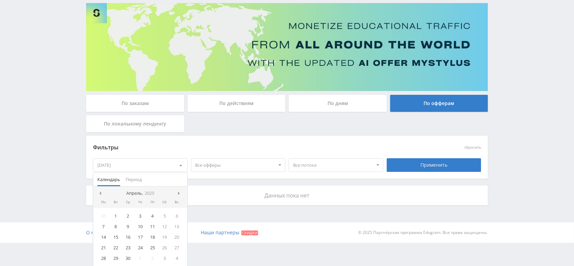
click at [181, 191] on div at bounding box center [180, 192] width 5 height 5
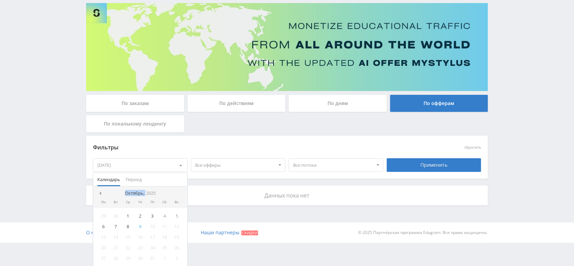
click at [181, 191] on nav "Октябрь, 2025" at bounding box center [140, 193] width 94 height 14
click at [99, 190] on div at bounding box center [99, 192] width 5 height 5
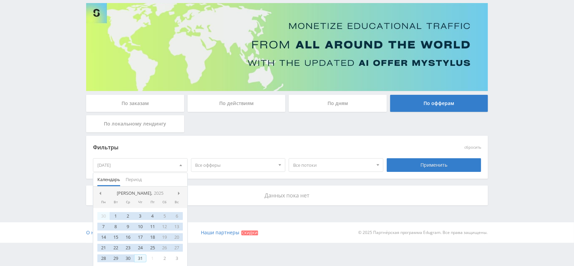
click at [138, 257] on div "31" at bounding box center [140, 258] width 12 height 8
click at [411, 164] on div "Применить" at bounding box center [434, 165] width 95 height 14
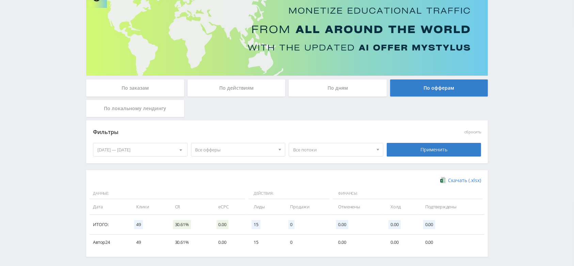
scroll to position [87, 0]
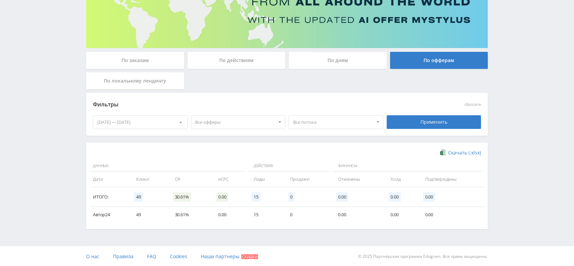
click at [351, 61] on div "По дням" at bounding box center [338, 60] width 98 height 17
click at [0, 0] on input "По дням" at bounding box center [0, 0] width 0 height 0
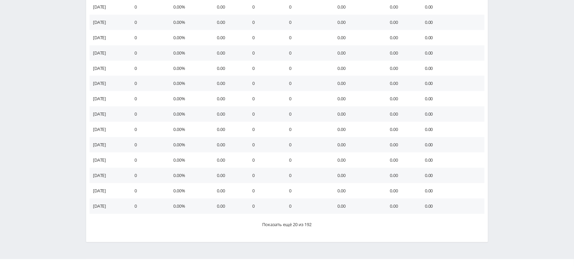
scroll to position [387, 0]
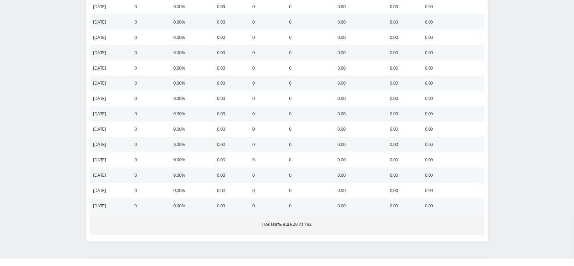
click at [322, 226] on button "Показать ещё 20 из 192" at bounding box center [287, 223] width 395 height 21
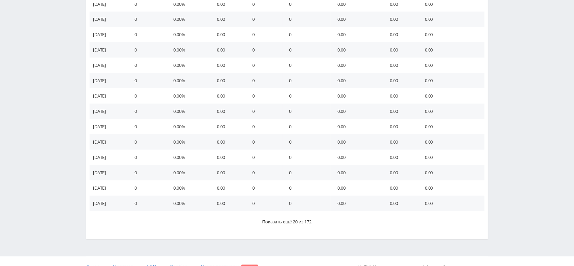
scroll to position [693, 0]
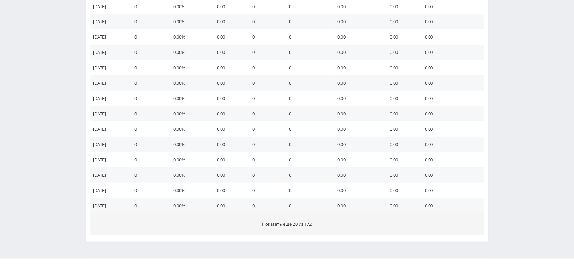
click at [290, 215] on button "Показать ещё 20 из 172" at bounding box center [287, 223] width 395 height 21
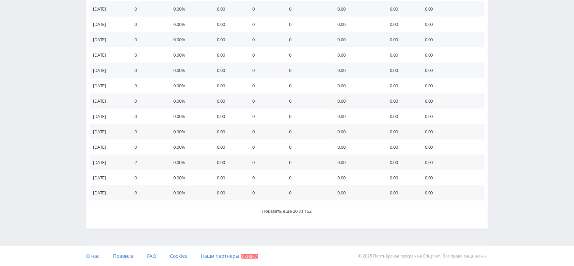
scroll to position [1011, 0]
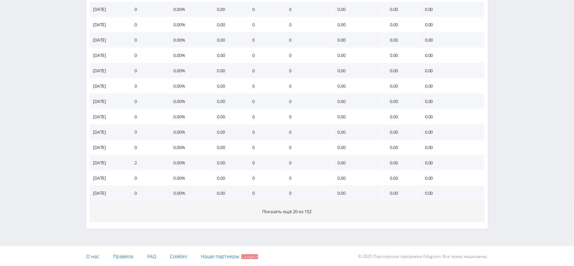
click at [292, 212] on span "Показать ещё 20 из 152" at bounding box center [286, 211] width 49 height 6
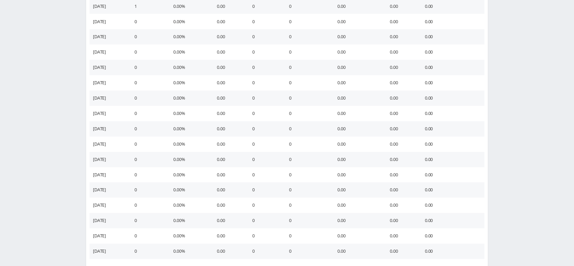
scroll to position [1318, 0]
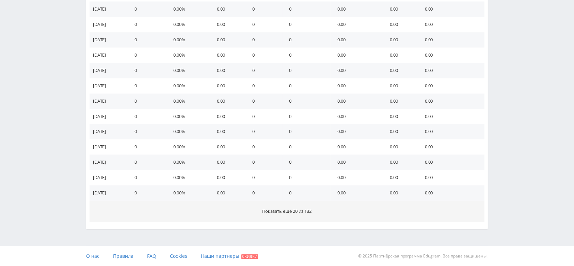
click at [303, 209] on span "Показать ещё 20 из 132" at bounding box center [286, 211] width 49 height 6
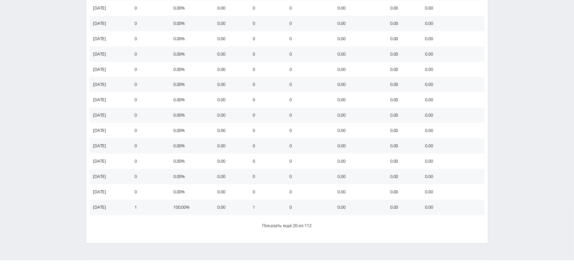
scroll to position [1611, 0]
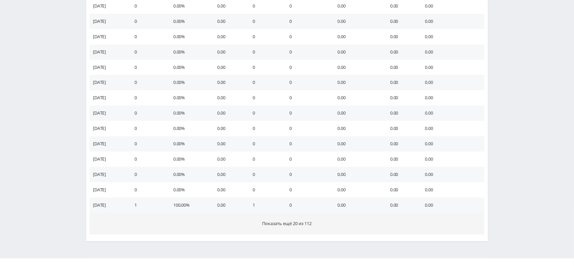
click at [300, 218] on button "Показать ещё 20 из 112" at bounding box center [287, 222] width 395 height 21
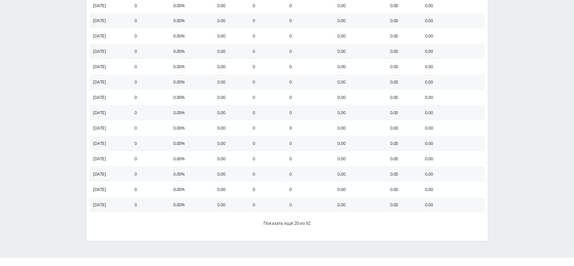
scroll to position [1918, 0]
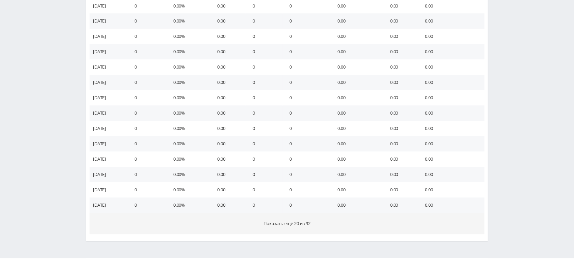
click at [310, 221] on span "Показать ещё 20 из 92" at bounding box center [286, 223] width 47 height 6
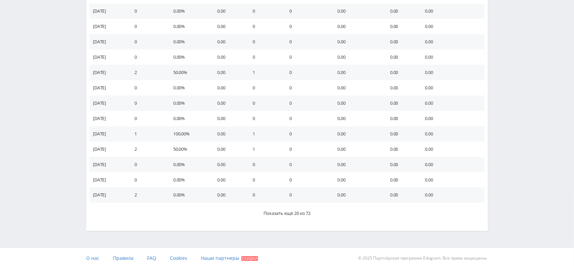
scroll to position [2234, 0]
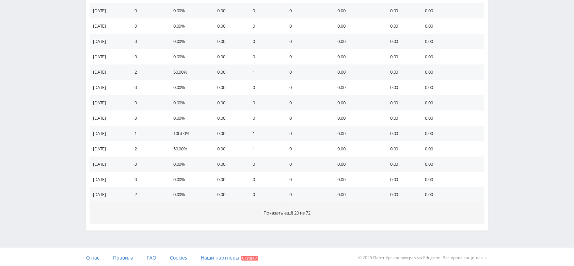
click at [301, 218] on button "Показать ещё 20 из 72" at bounding box center [287, 212] width 395 height 21
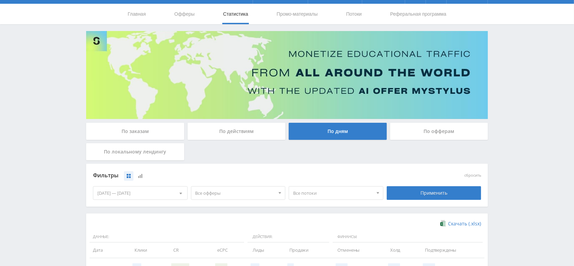
scroll to position [0, 0]
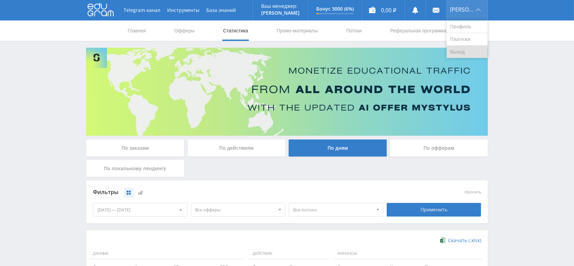
click at [463, 53] on link "Выход" at bounding box center [467, 52] width 41 height 12
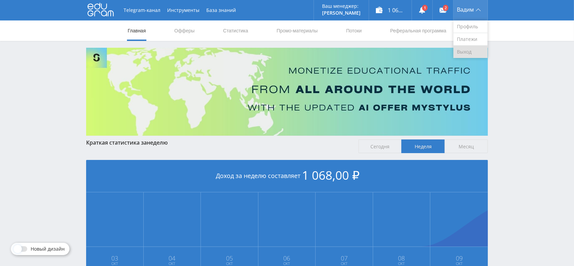
click at [461, 53] on link "Выход" at bounding box center [470, 52] width 34 height 12
